Goal: Check status: Check status

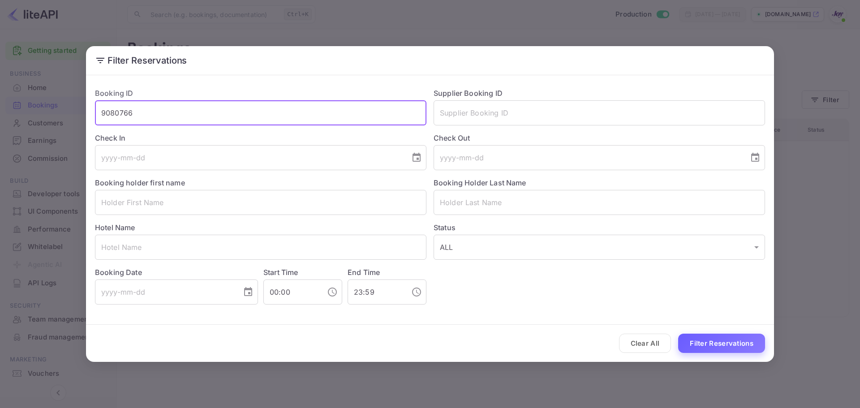
type input "9080766"
click at [714, 340] on button "Filter Reservations" at bounding box center [721, 343] width 87 height 19
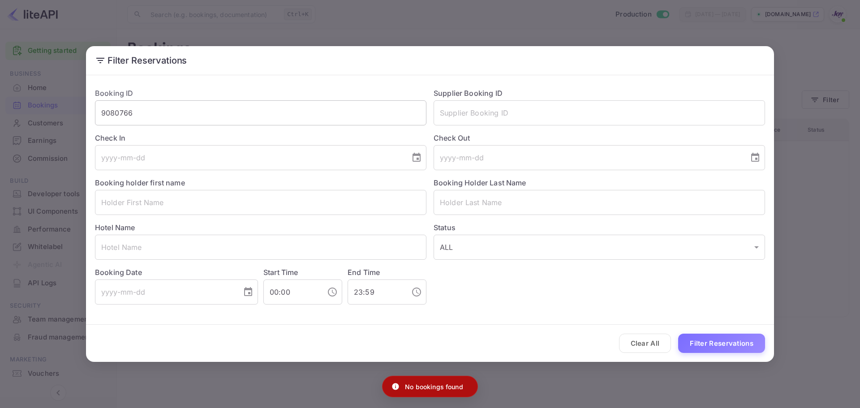
click at [122, 115] on input "9080766" at bounding box center [261, 112] width 332 height 25
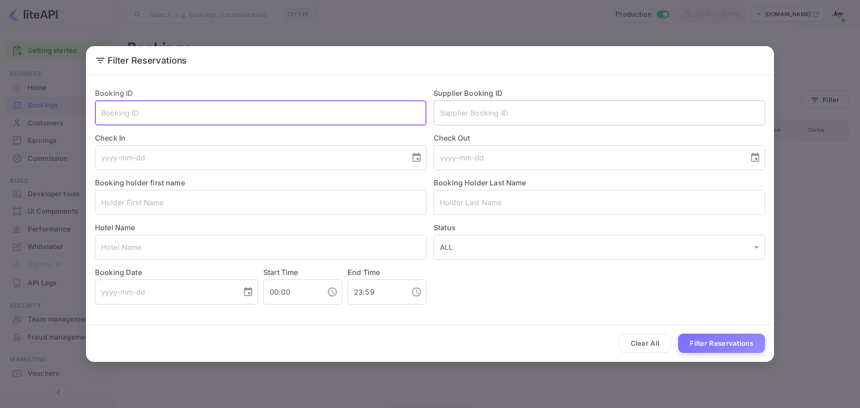
click at [503, 116] on input "text" at bounding box center [600, 112] width 332 height 25
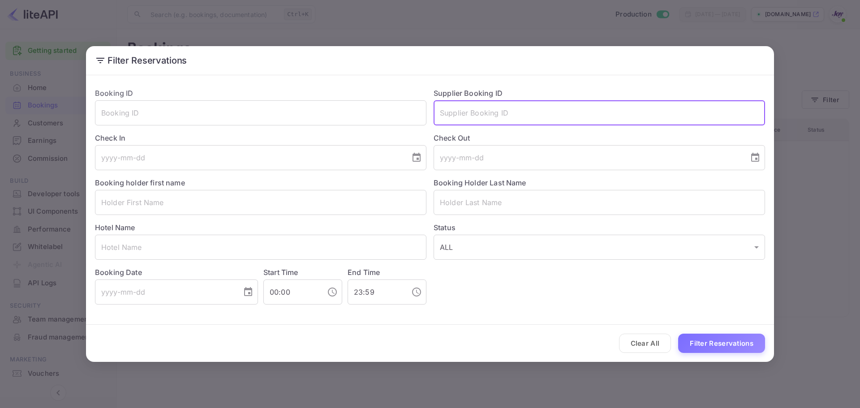
paste input "9080766"
type input "9080766"
click at [743, 349] on button "Filter Reservations" at bounding box center [721, 343] width 87 height 19
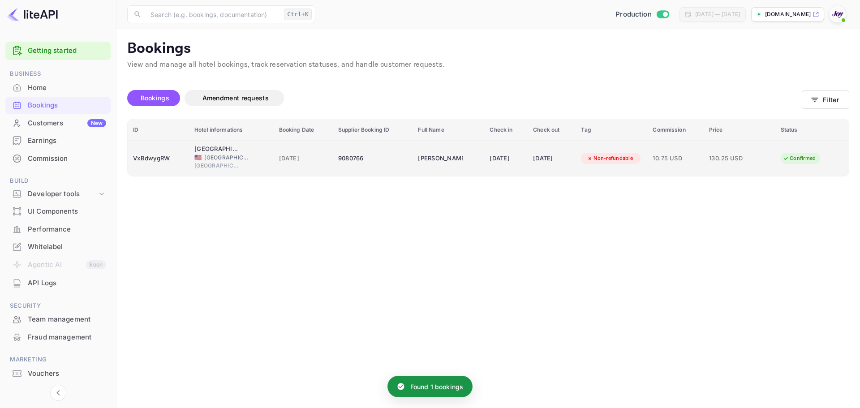
click at [279, 163] on span "25 Aug 2025" at bounding box center [303, 159] width 48 height 10
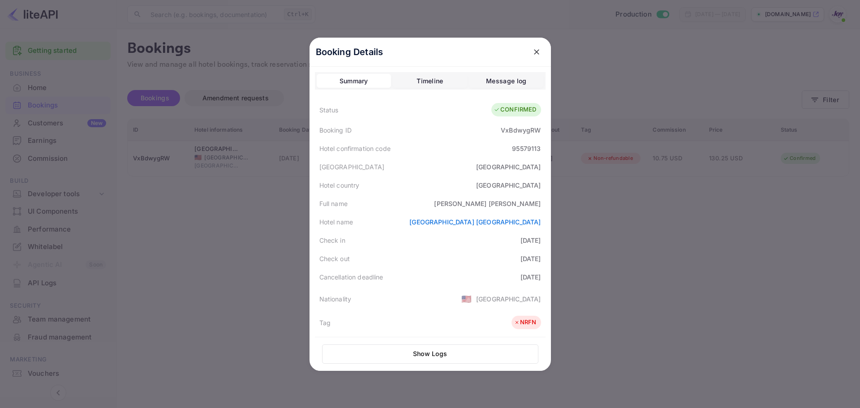
click at [229, 253] on div at bounding box center [430, 204] width 860 height 408
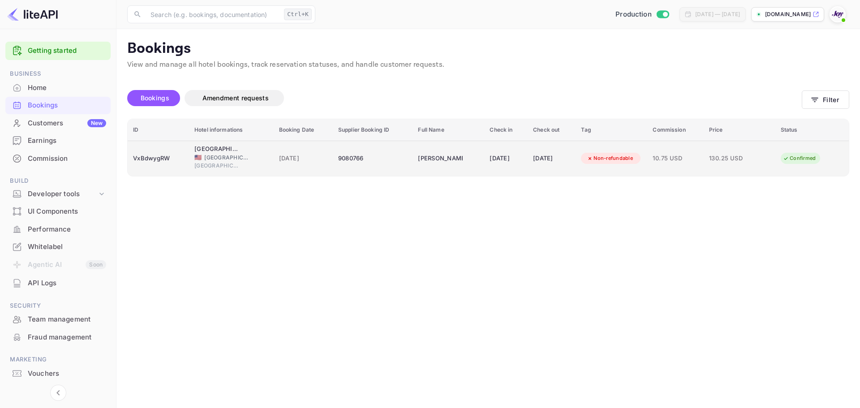
click at [434, 168] on td "Rachel Watson" at bounding box center [449, 158] width 72 height 35
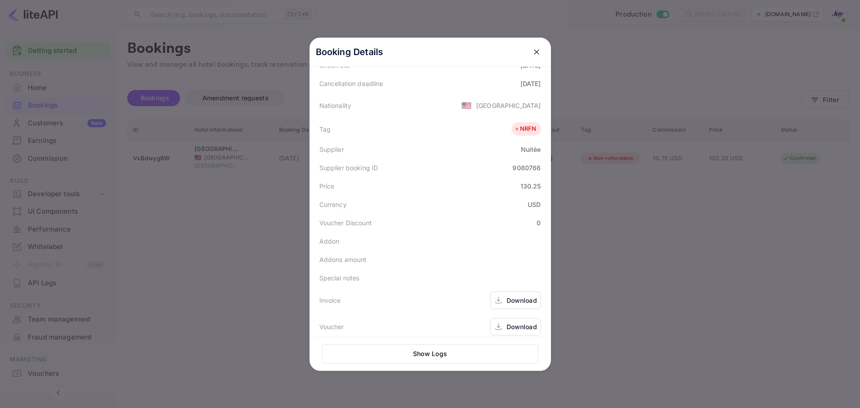
scroll to position [200, 0]
click at [501, 320] on div "Download" at bounding box center [515, 319] width 51 height 17
click at [463, 206] on div "Status CONFIRMED Booking ID VxBdwygRW Hotel confirmation code 95579113 Hotel ci…" at bounding box center [430, 115] width 231 height 435
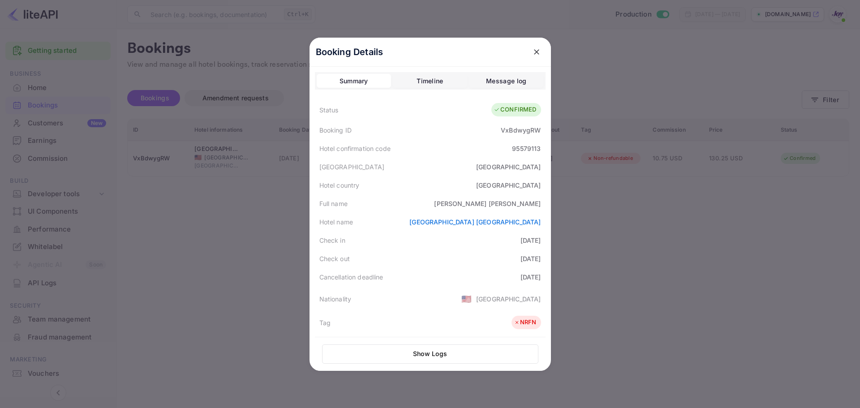
drag, startPoint x: 666, startPoint y: 88, endPoint x: 660, endPoint y: 87, distance: 6.0
click at [666, 88] on div at bounding box center [430, 204] width 860 height 408
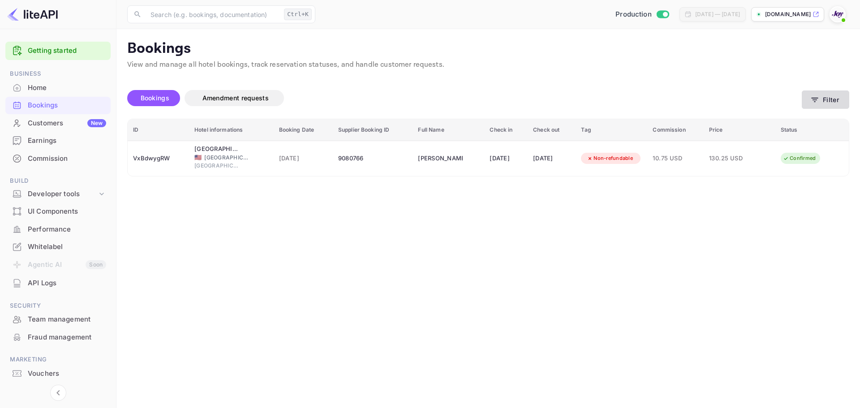
click at [812, 105] on button "Filter" at bounding box center [825, 99] width 47 height 18
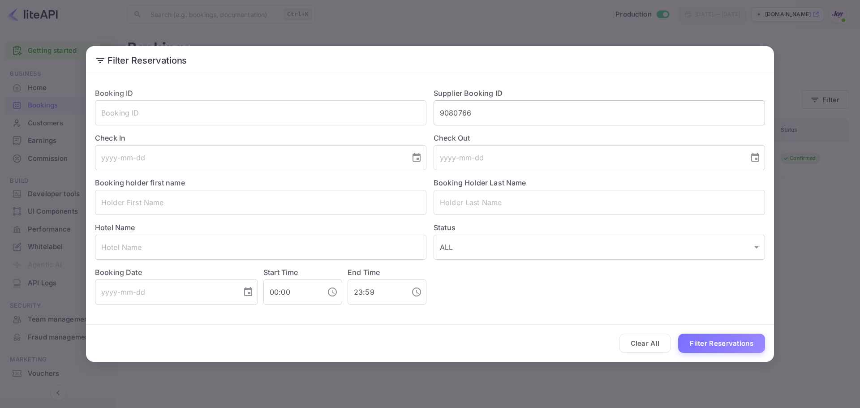
click at [499, 124] on input "9080766" at bounding box center [600, 112] width 332 height 25
paste input "8865540"
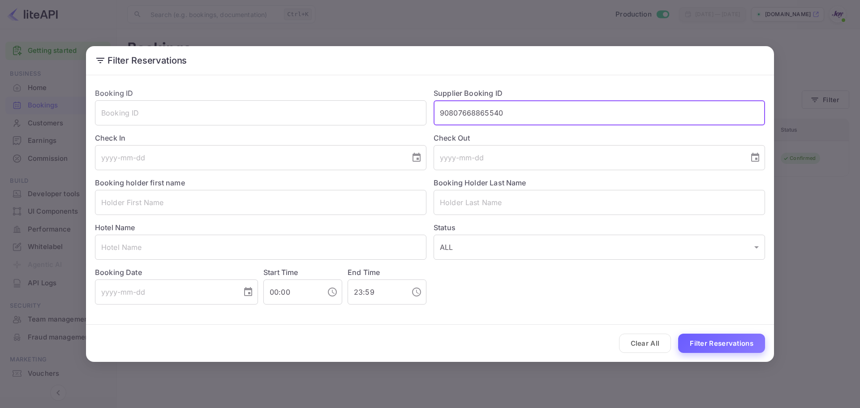
paste input "text"
type input "8865540"
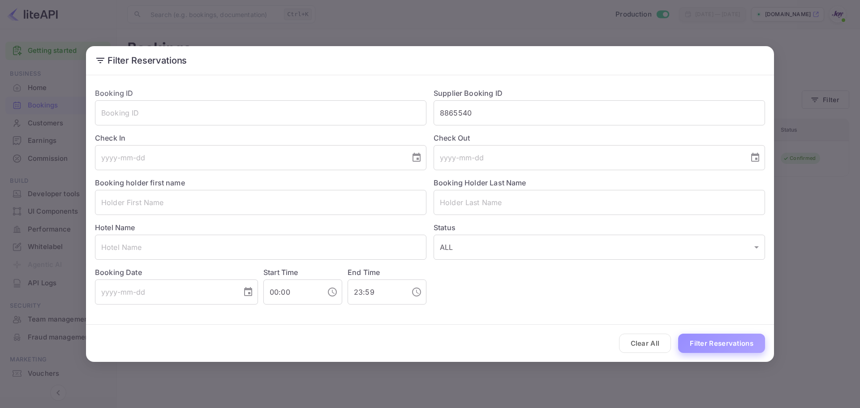
click at [717, 343] on button "Filter Reservations" at bounding box center [721, 343] width 87 height 19
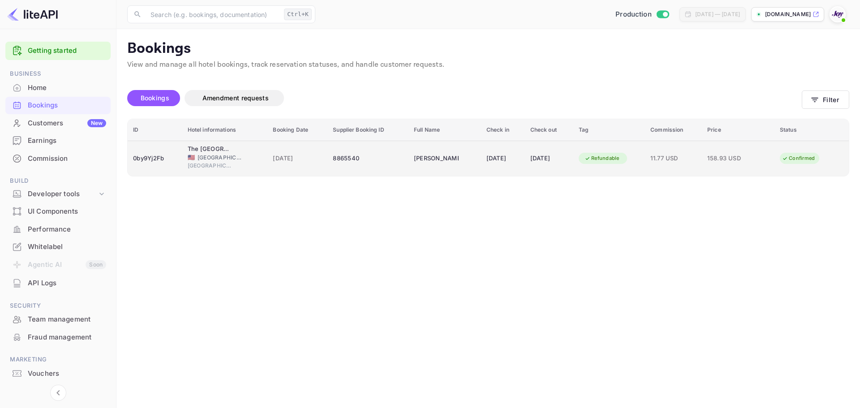
click at [506, 164] on div "11 Sep 2025" at bounding box center [503, 158] width 33 height 14
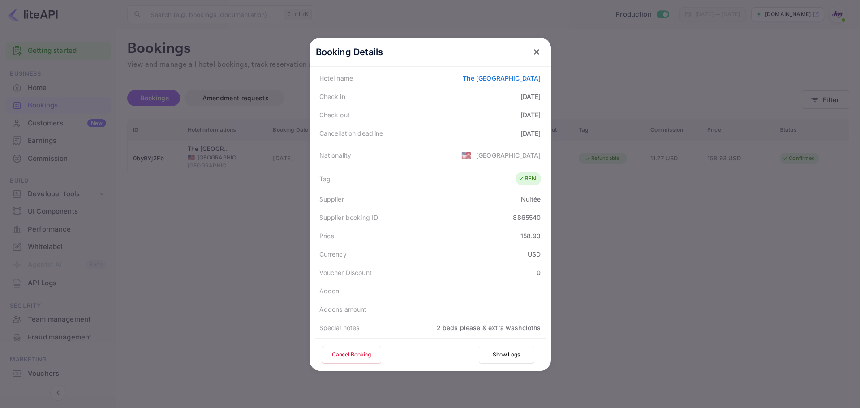
scroll to position [199, 0]
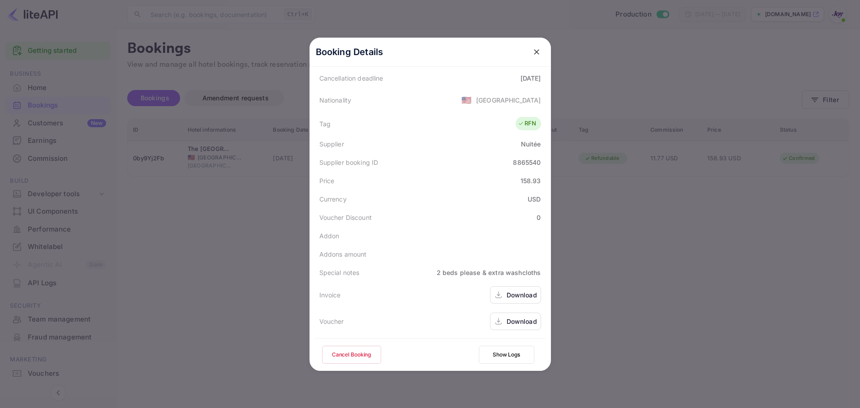
click at [514, 319] on div "Download" at bounding box center [522, 321] width 30 height 9
click at [682, 136] on div at bounding box center [430, 204] width 860 height 408
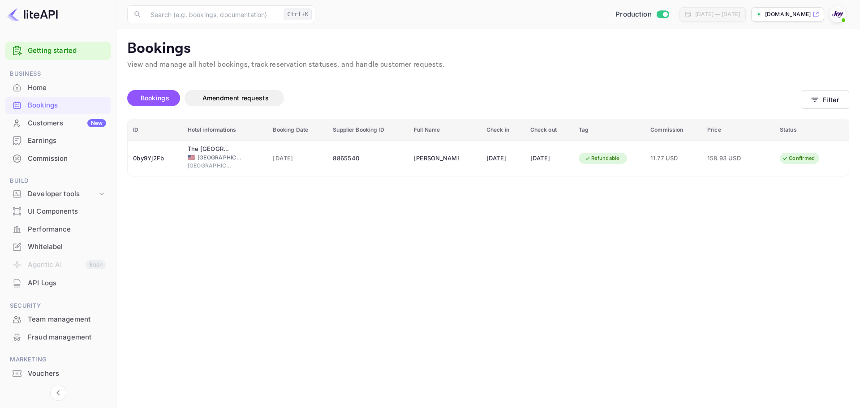
click at [828, 90] on div "Bookings Amendment requests Filter" at bounding box center [488, 100] width 722 height 38
click at [814, 104] on button "Filter" at bounding box center [825, 99] width 47 height 18
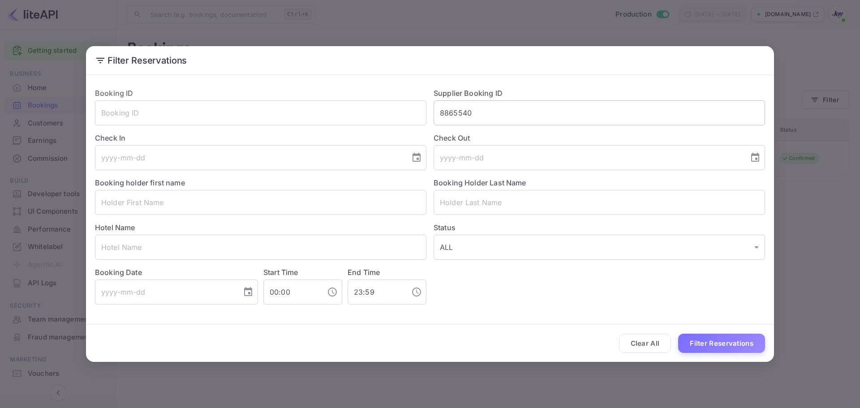
click at [544, 115] on input "8865540" at bounding box center [600, 112] width 332 height 25
paste input "9023036"
type input "9023036"
click at [730, 336] on button "Filter Reservations" at bounding box center [721, 343] width 87 height 19
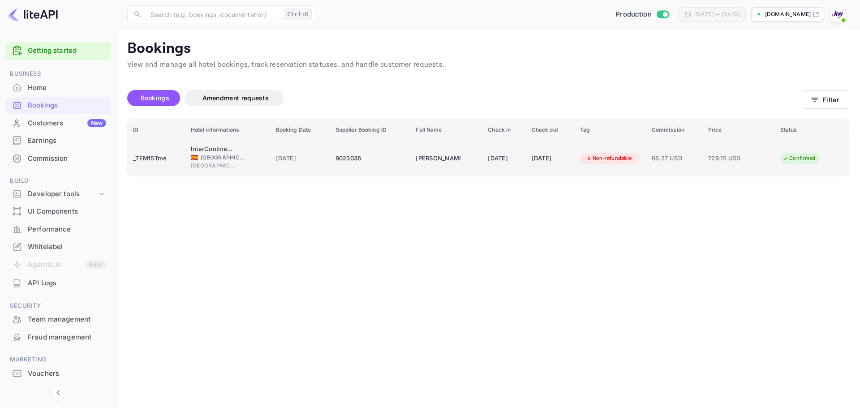
click at [256, 156] on td "InterContinental Barcelona, an IHG Hotel 🇪🇸 Spain Barcelona" at bounding box center [227, 158] width 85 height 35
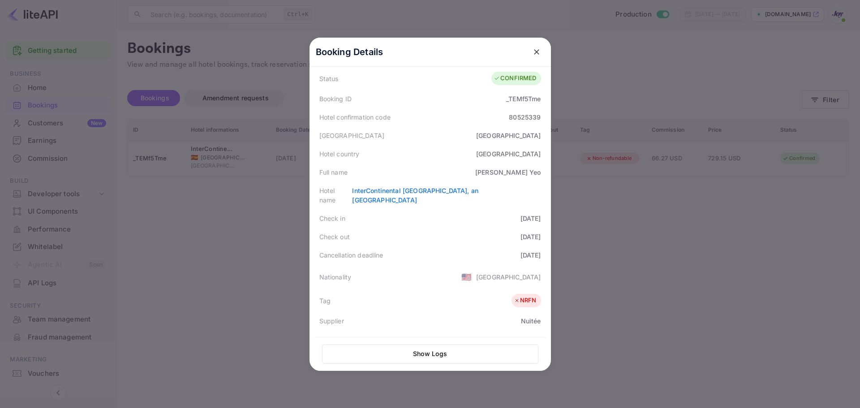
scroll to position [210, 0]
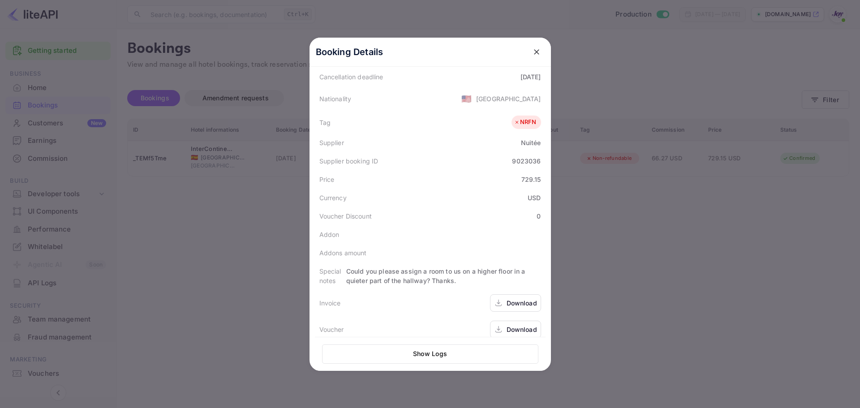
click at [520, 325] on div "Download" at bounding box center [522, 329] width 30 height 9
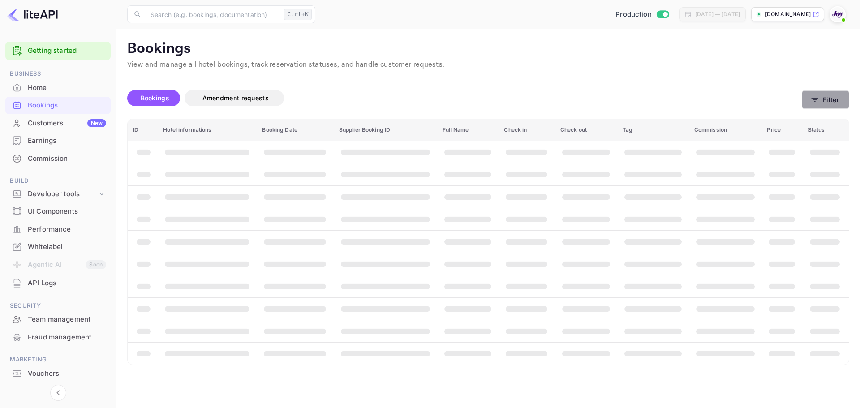
click at [820, 98] on button "Filter" at bounding box center [825, 99] width 47 height 18
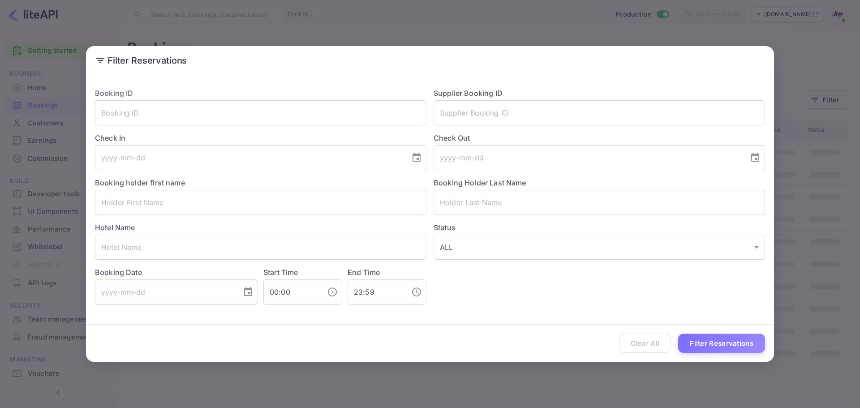
click at [463, 109] on input "text" at bounding box center [600, 112] width 332 height 25
paste input "95579113"
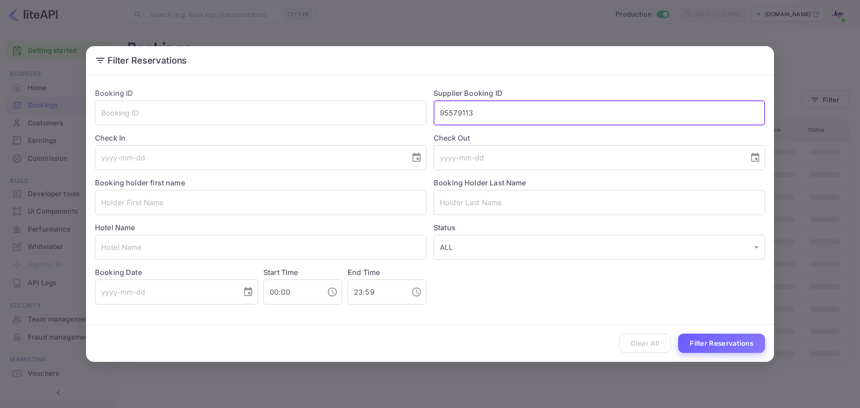
type input "95579113"
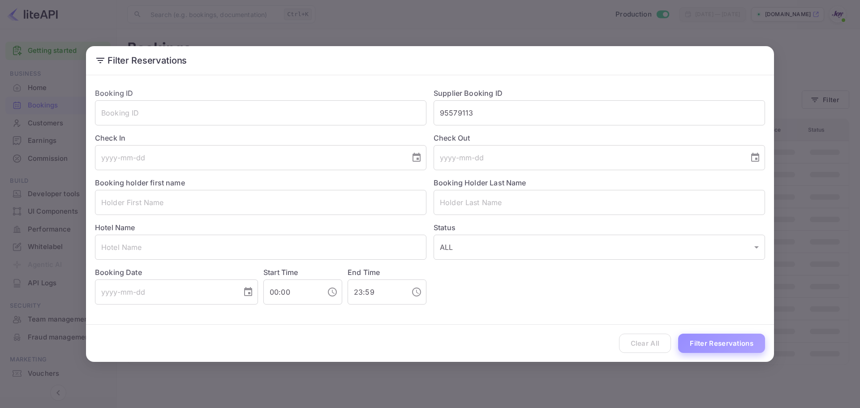
click at [710, 336] on button "Filter Reservations" at bounding box center [721, 343] width 87 height 19
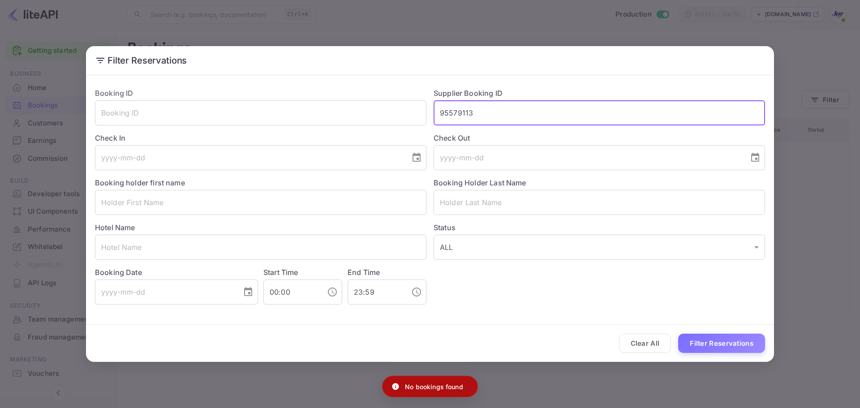
click at [524, 111] on input "95579113" at bounding box center [600, 112] width 332 height 25
drag, startPoint x: 540, startPoint y: 109, endPoint x: 410, endPoint y: 114, distance: 129.6
click at [410, 114] on div "Booking ID ​ Supplier Booking ID 95579113 ​ Check In ​ Check Out ​ Booking hold…" at bounding box center [426, 193] width 677 height 224
click at [508, 111] on input "95579113" at bounding box center [600, 112] width 332 height 25
